Goal: Check status: Check status

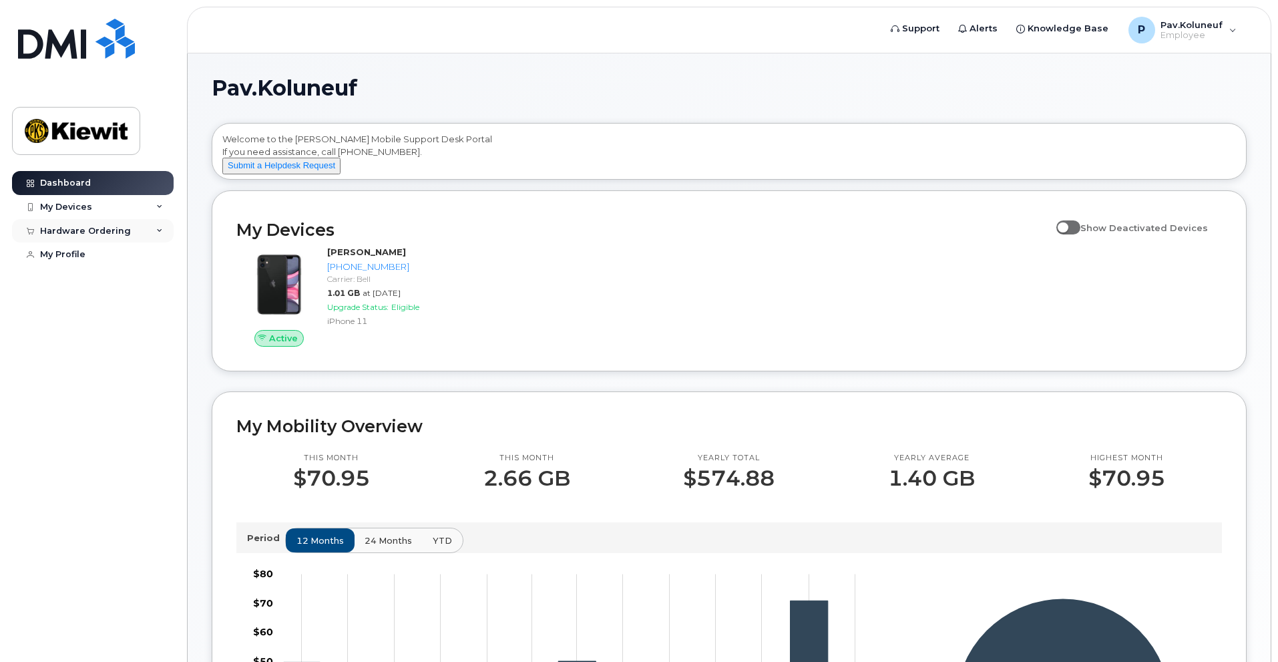
click at [115, 234] on div "Hardware Ordering" at bounding box center [85, 231] width 91 height 11
click at [81, 258] on div "My Orders" at bounding box center [70, 255] width 48 height 12
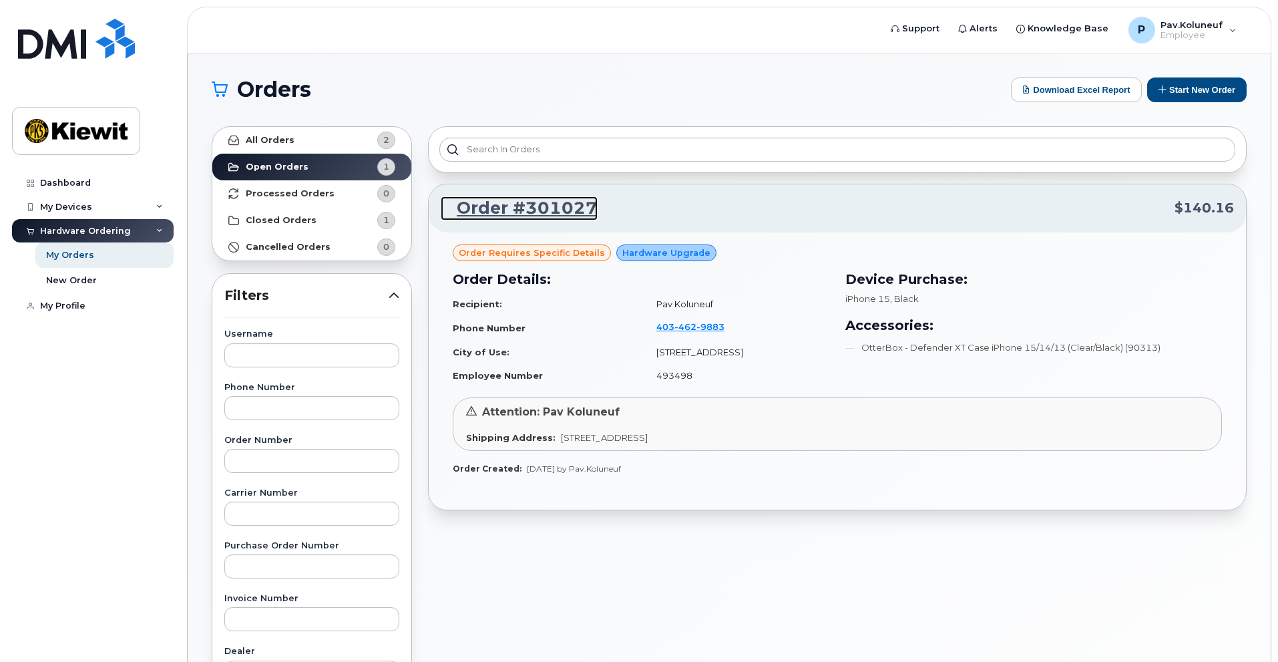
click at [541, 210] on link "Order #301027" at bounding box center [519, 208] width 157 height 24
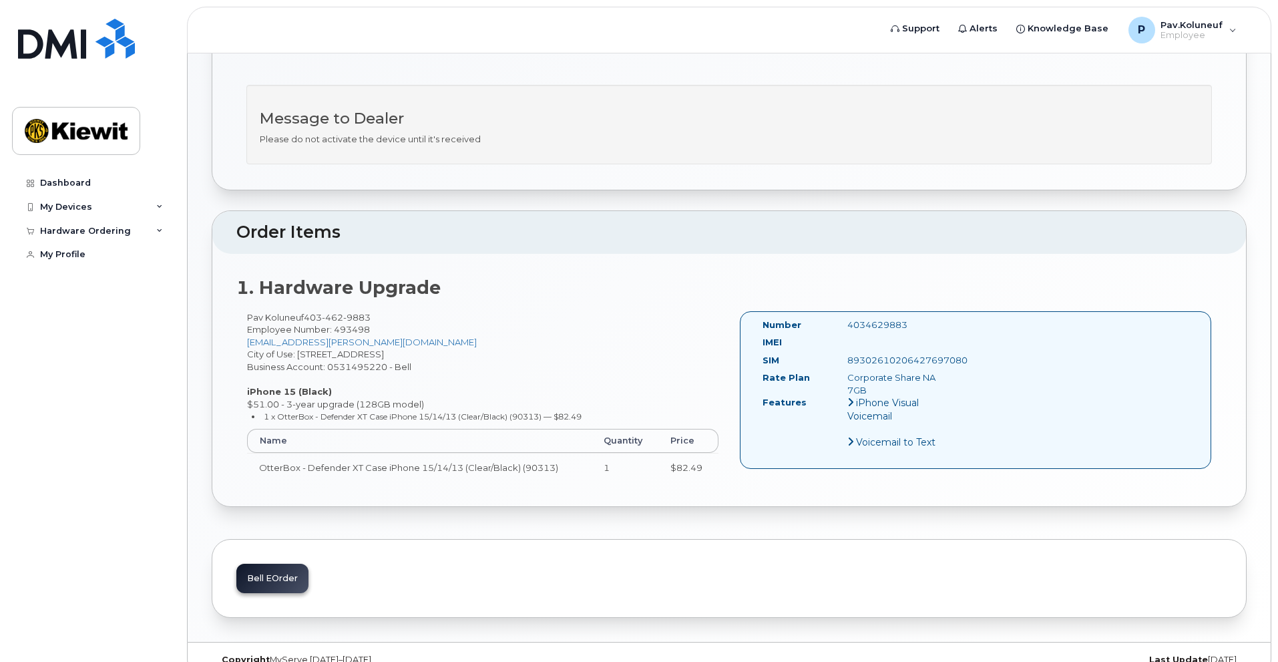
scroll to position [292, 0]
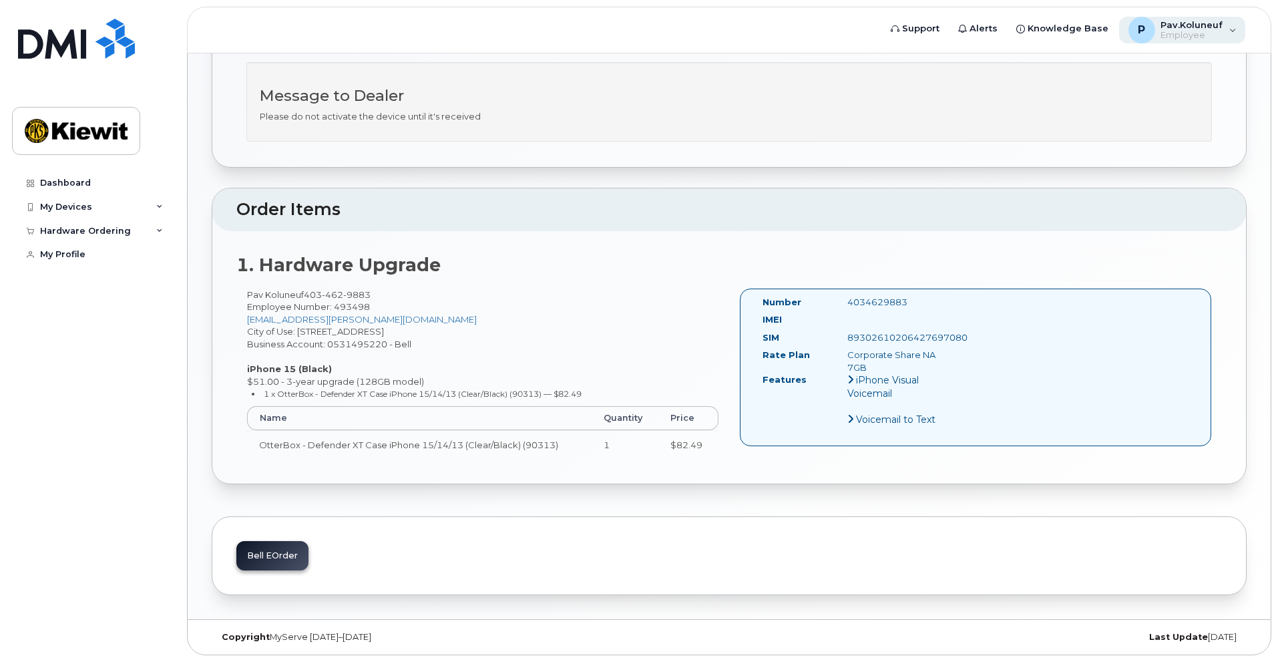
click at [1198, 33] on span "Employee" at bounding box center [1191, 35] width 62 height 11
click at [1099, 138] on div "Sign out" at bounding box center [1148, 138] width 192 height 25
